Goal: Task Accomplishment & Management: Manage account settings

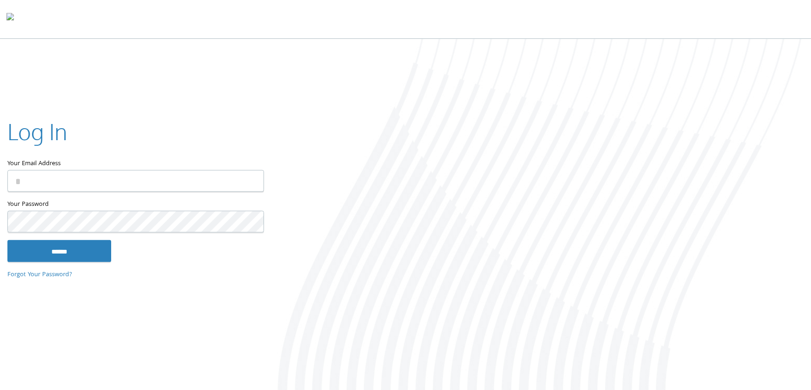
type input "**********"
click at [86, 253] on input "******" at bounding box center [59, 251] width 104 height 22
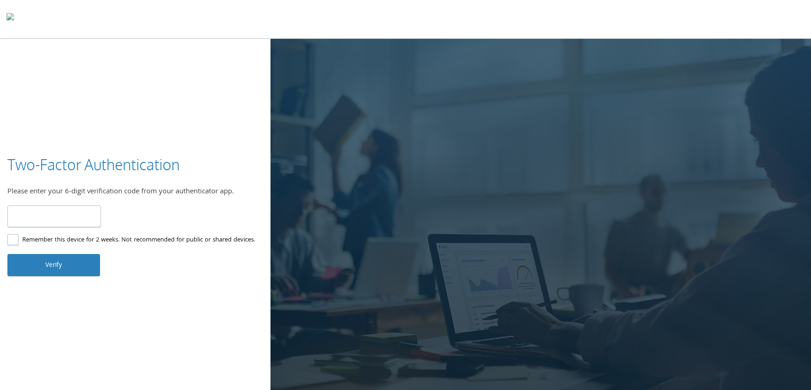
click at [42, 219] on input "number" at bounding box center [54, 217] width 94 height 22
type input "******"
